Goal: Information Seeking & Learning: Learn about a topic

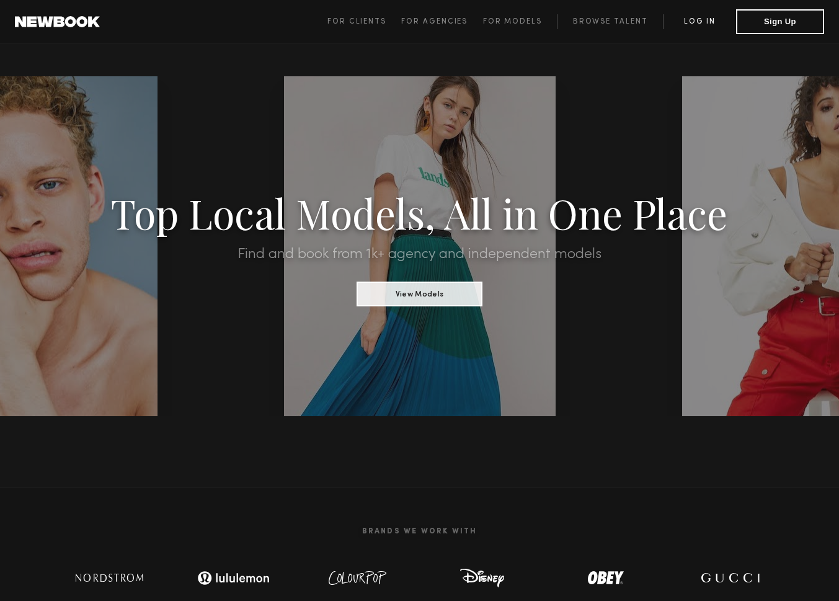
click at [707, 21] on link "Log in" at bounding box center [699, 21] width 73 height 15
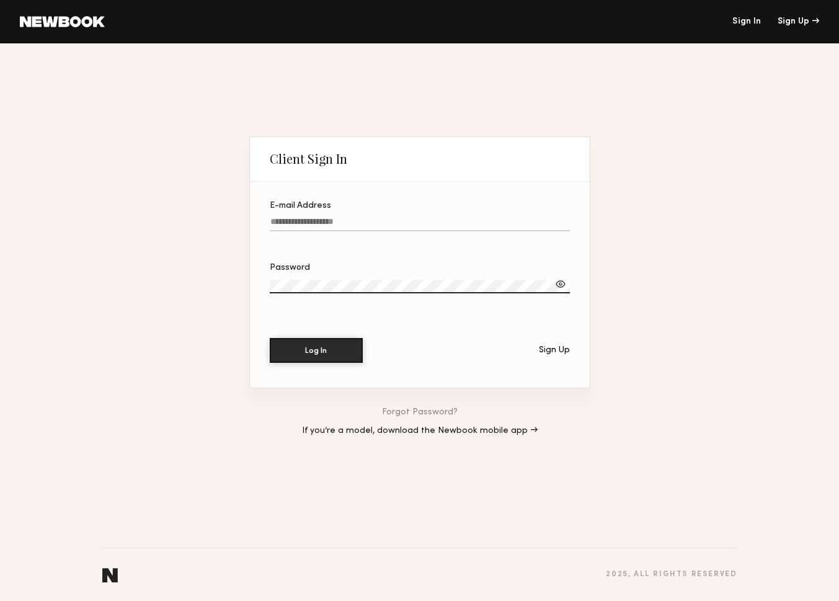
type input "**********"
click at [316, 350] on button "Log In" at bounding box center [316, 350] width 93 height 25
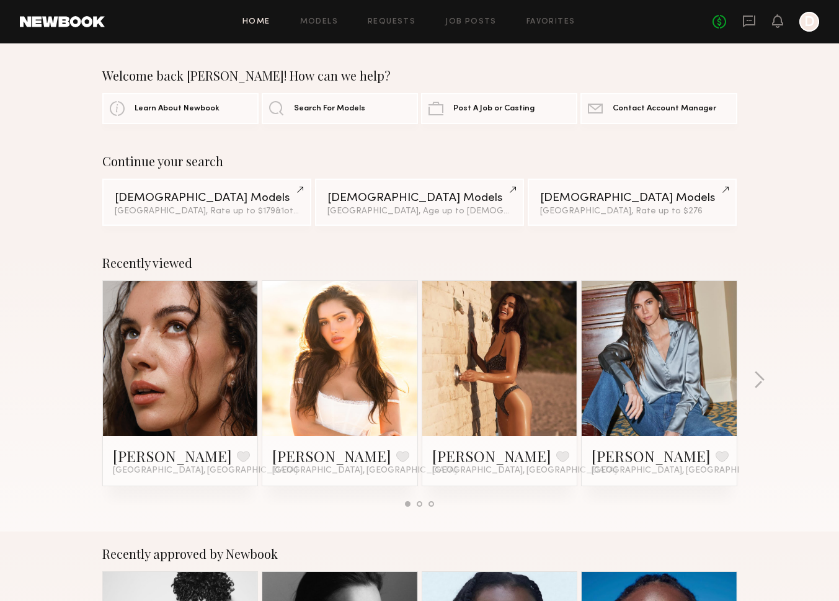
scroll to position [113, 0]
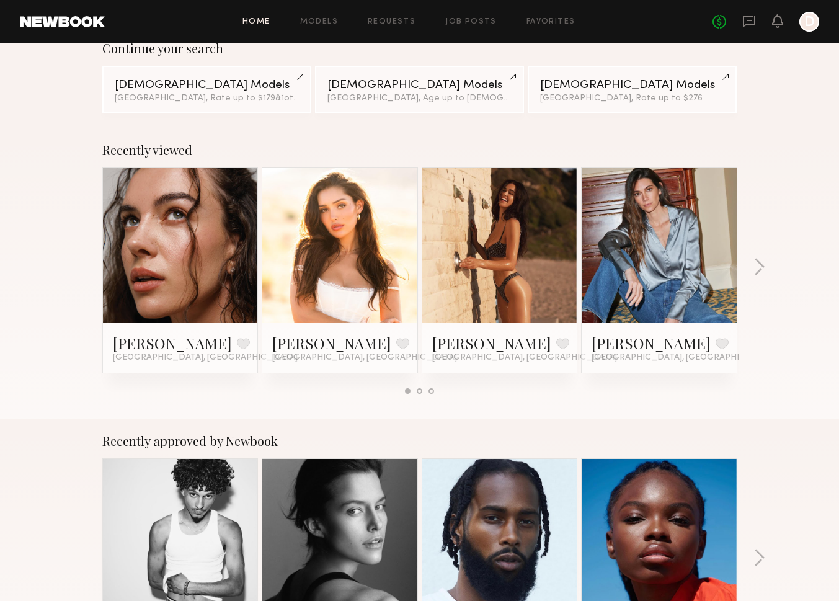
click at [216, 251] on link at bounding box center [181, 245] width 76 height 155
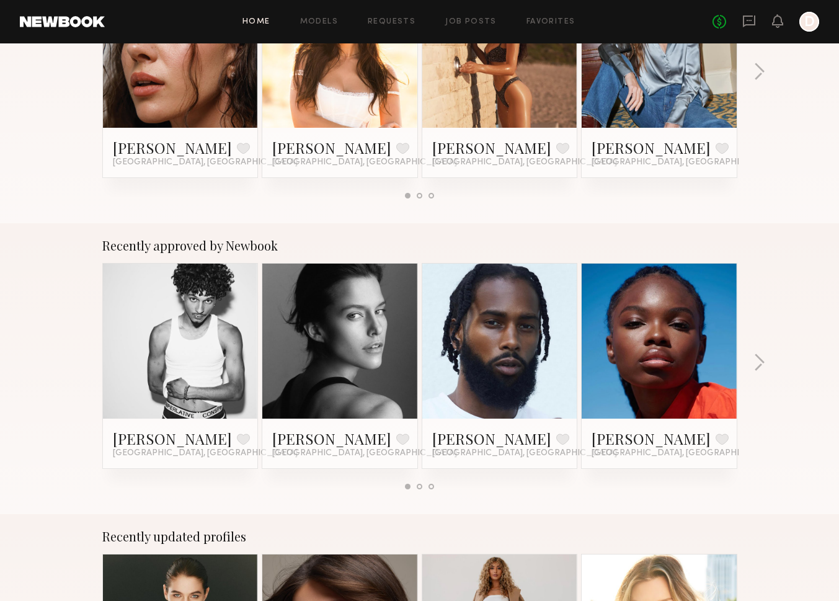
scroll to position [391, 0]
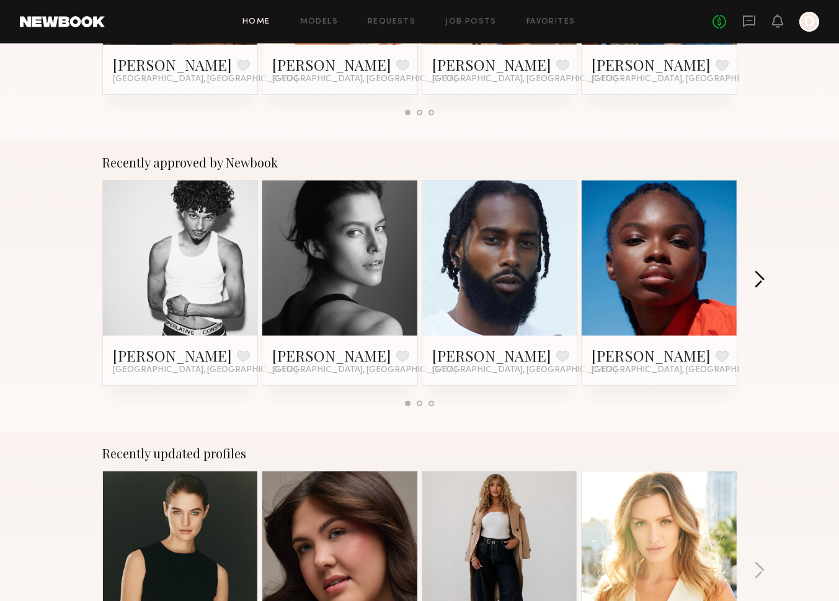
click at [753, 282] on button "button" at bounding box center [759, 280] width 12 height 20
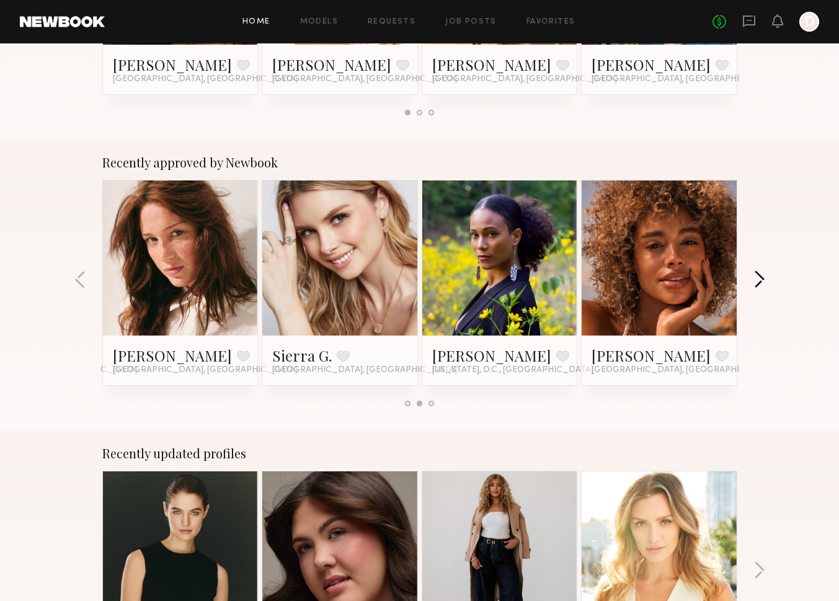
click at [753, 281] on button "button" at bounding box center [759, 280] width 12 height 20
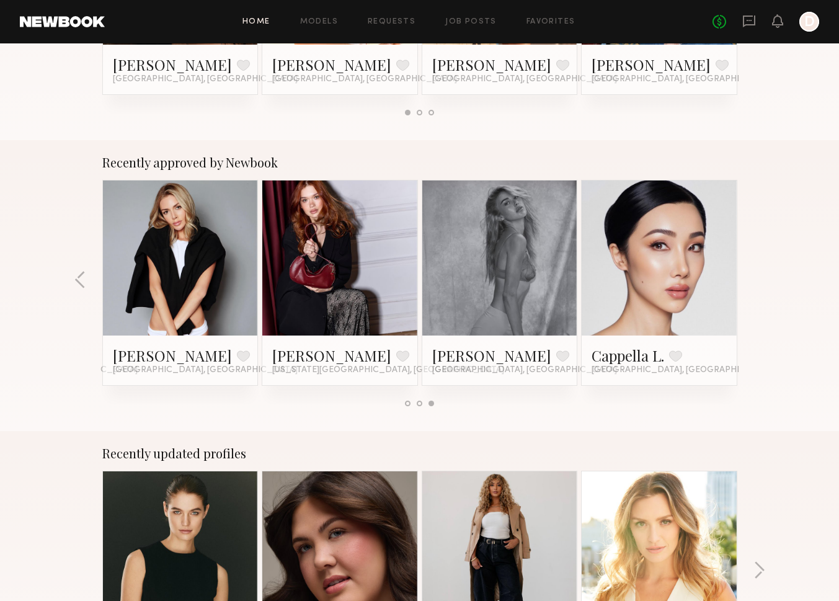
click at [753, 281] on div "Recently approved by Newbook Jonathan R. Favorite Los Angeles, CA Kim C. Favori…" at bounding box center [419, 285] width 839 height 291
click at [86, 285] on div "Recently approved by Newbook Jonathan R. Favorite Los Angeles, CA Kim C. Favori…" at bounding box center [419, 285] width 839 height 291
click at [79, 278] on button "button" at bounding box center [80, 280] width 12 height 20
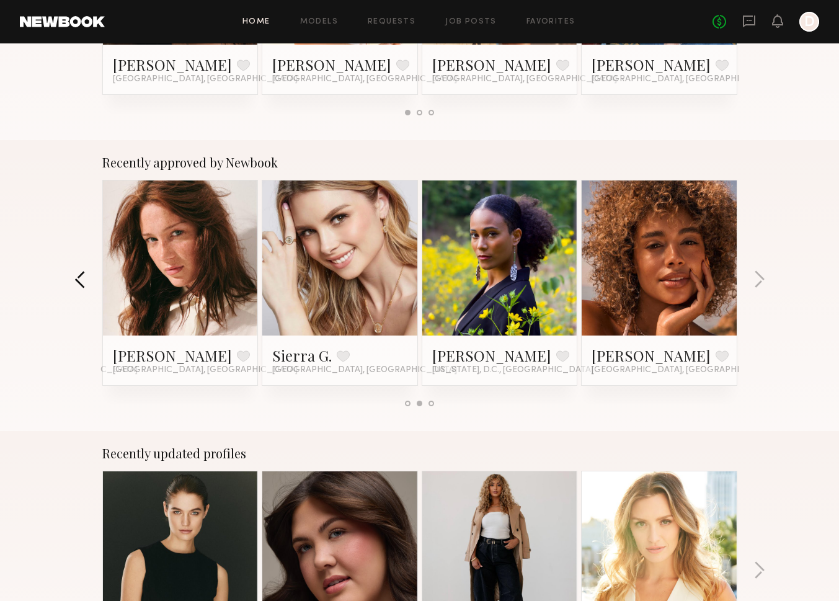
click at [79, 278] on button "button" at bounding box center [80, 280] width 12 height 20
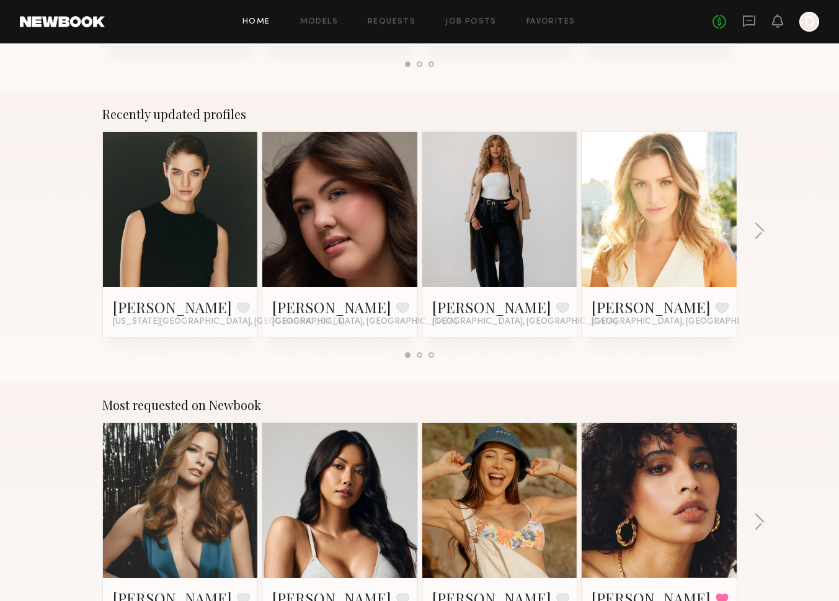
scroll to position [776, 0]
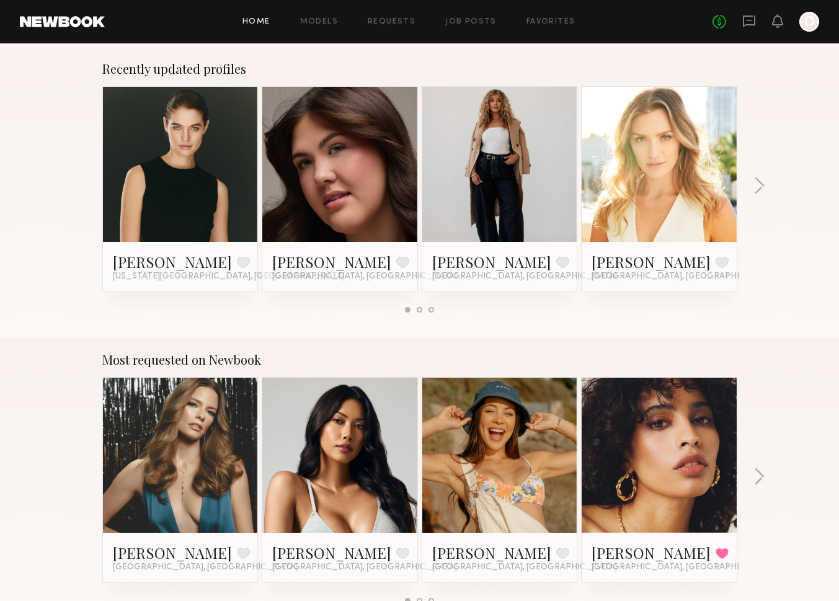
click at [213, 192] on link at bounding box center [181, 164] width 76 height 155
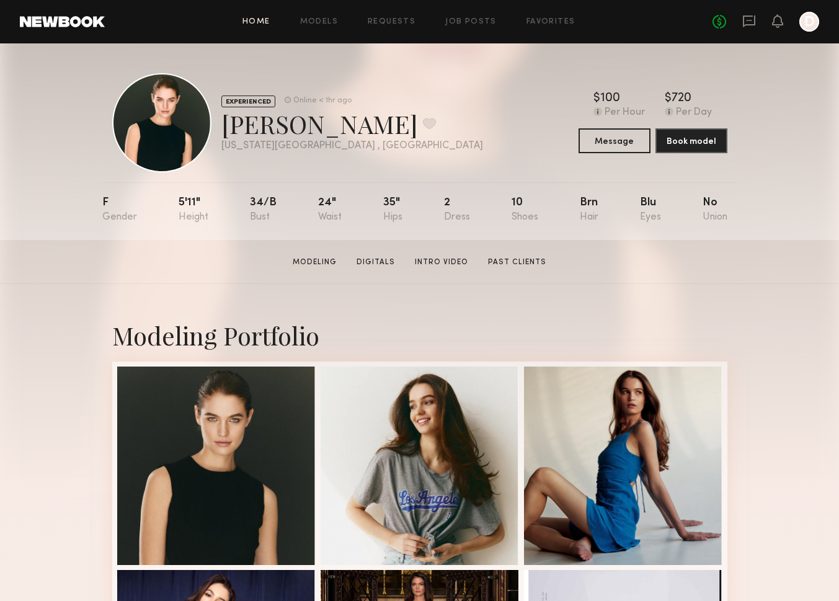
click at [261, 22] on link "Home" at bounding box center [256, 22] width 28 height 8
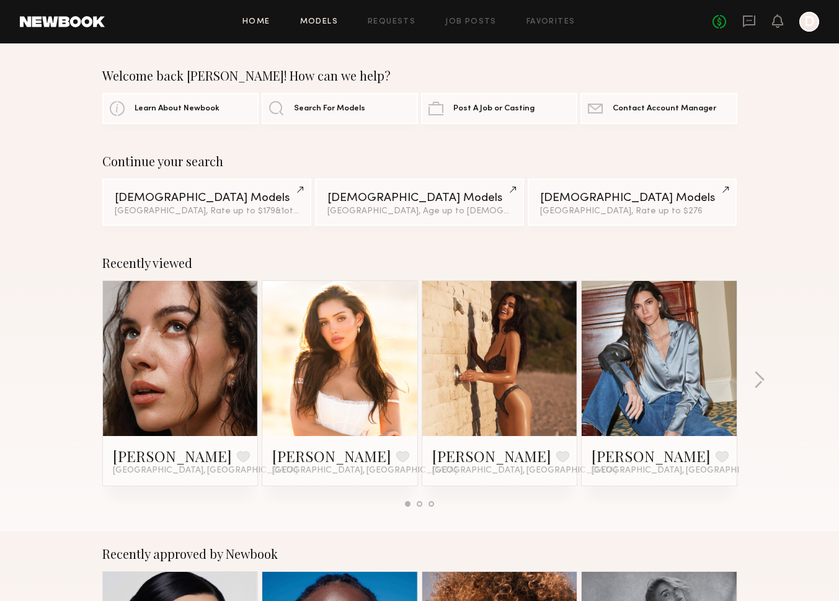
click at [324, 20] on link "Models" at bounding box center [319, 22] width 38 height 8
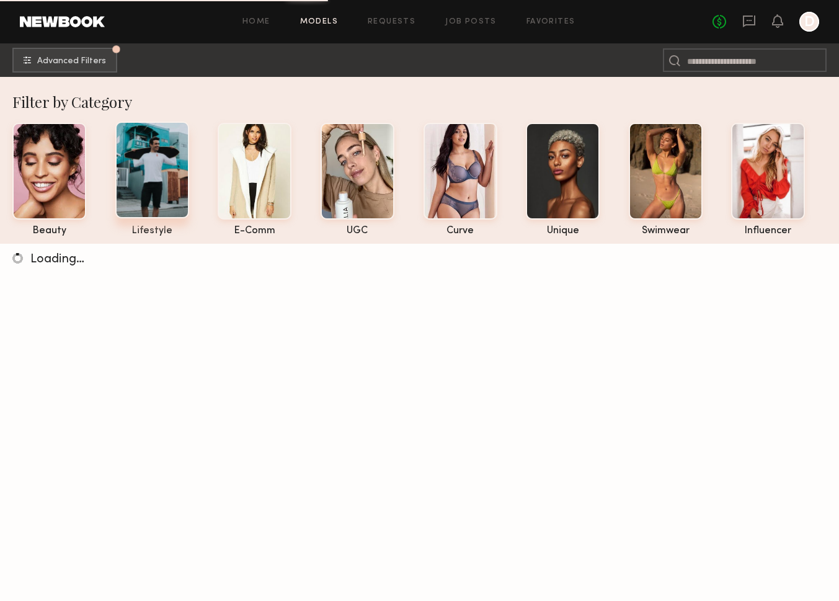
click at [166, 174] on div at bounding box center [152, 170] width 74 height 97
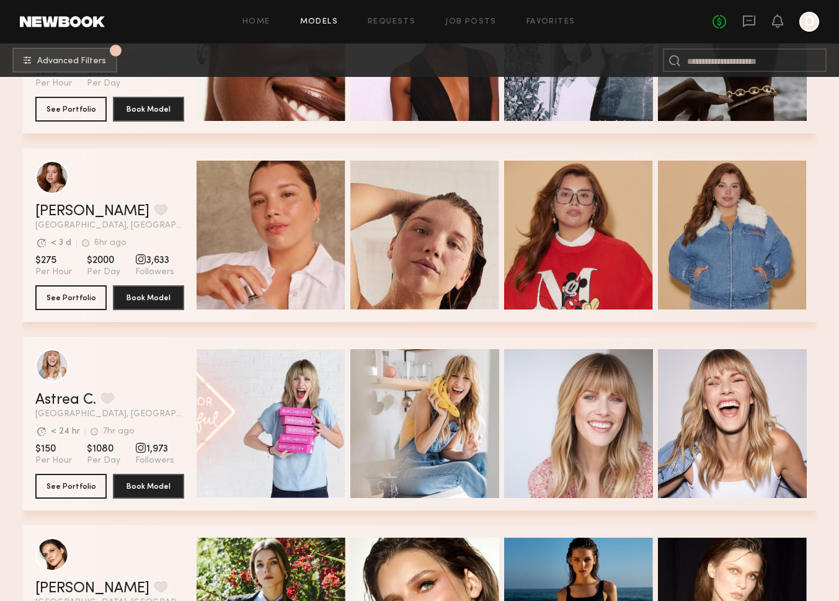
scroll to position [7885, 0]
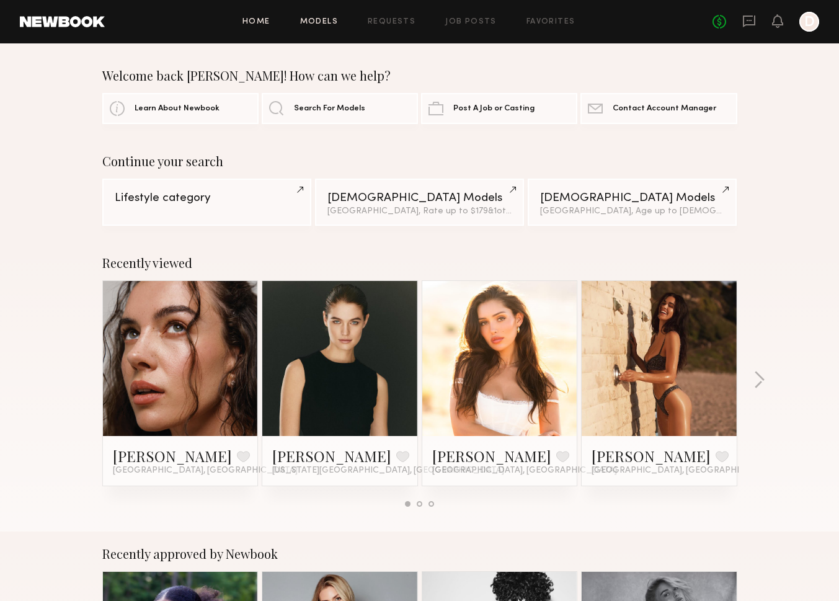
click at [321, 20] on link "Models" at bounding box center [319, 22] width 38 height 8
